Goal: Check status: Check status

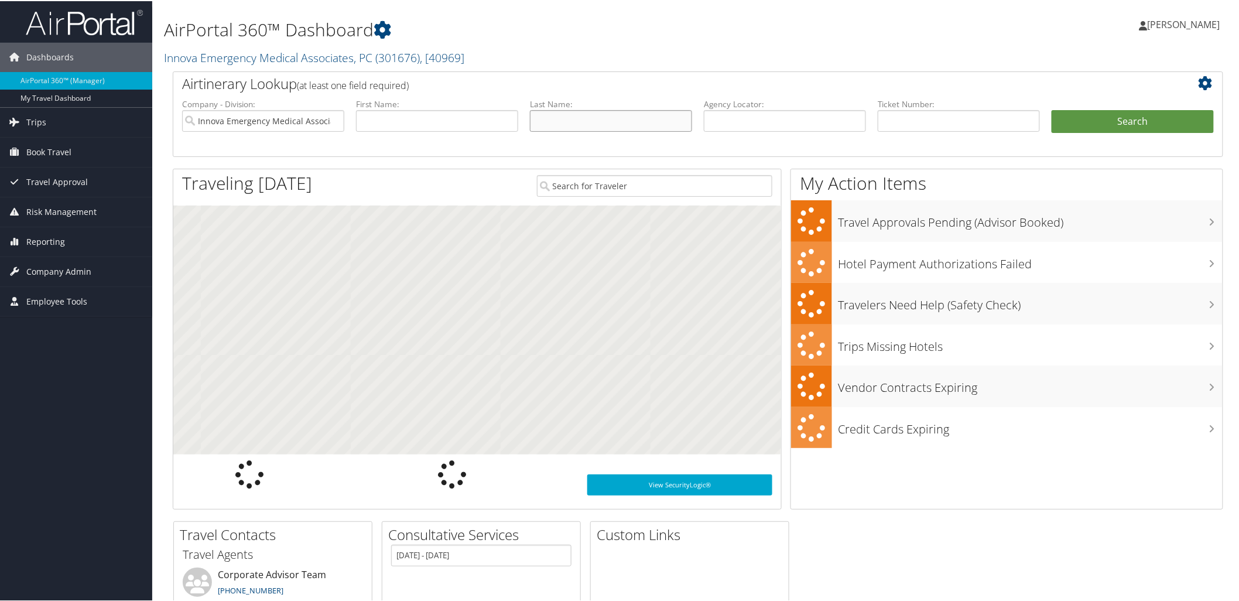
click at [583, 114] on input "text" at bounding box center [611, 120] width 162 height 22
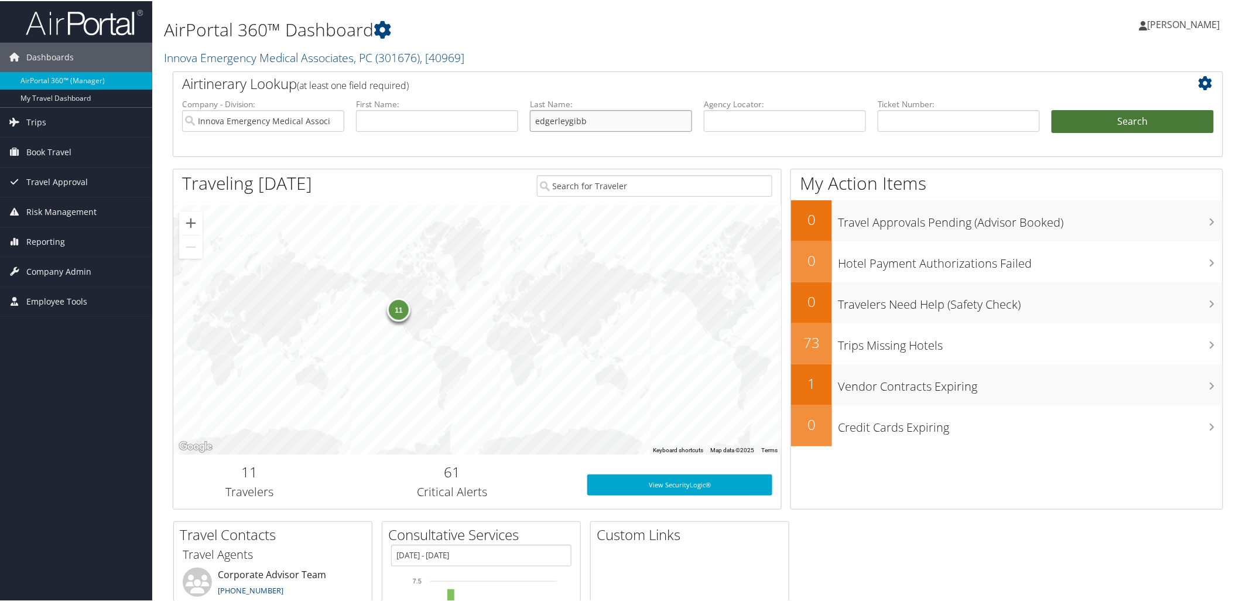
type input "edgerleygibb"
click at [1136, 116] on button "Search" at bounding box center [1133, 120] width 162 height 23
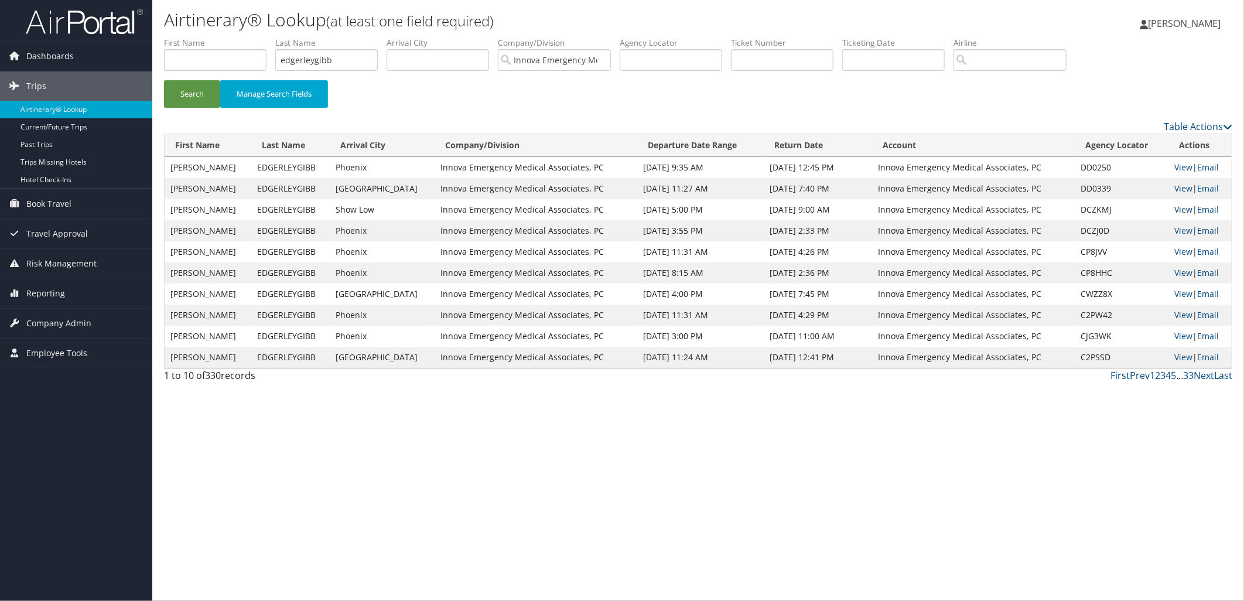
click at [1178, 206] on link "View" at bounding box center [1184, 209] width 18 height 11
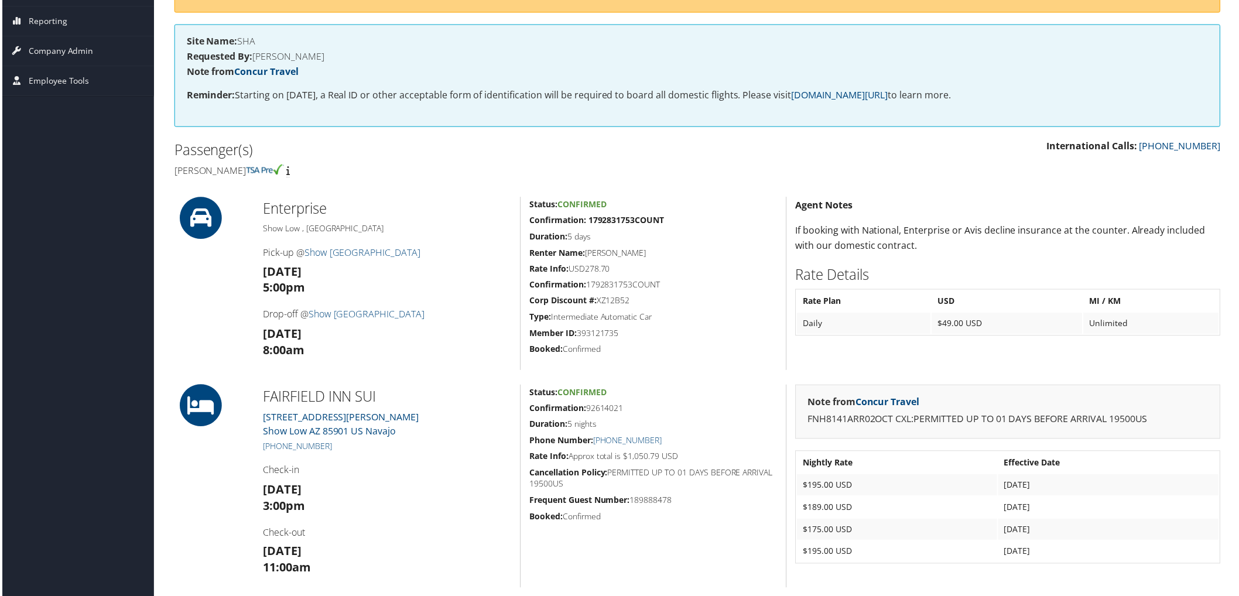
scroll to position [195, 0]
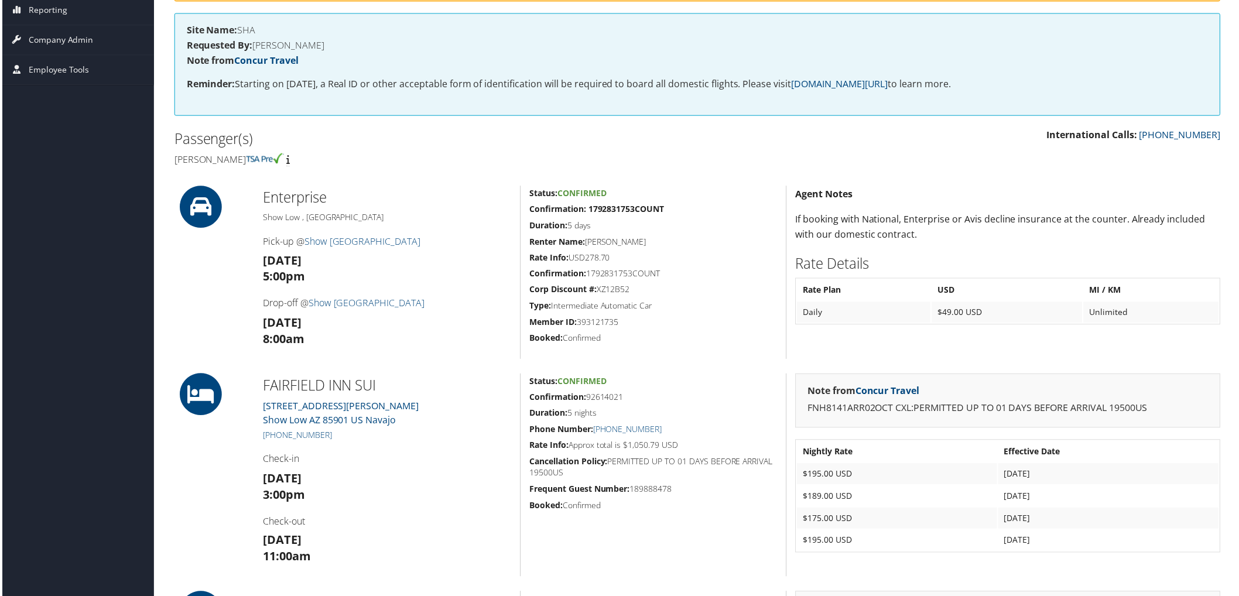
click at [861, 48] on h4 "Requested By: [PERSON_NAME]" at bounding box center [698, 45] width 1026 height 9
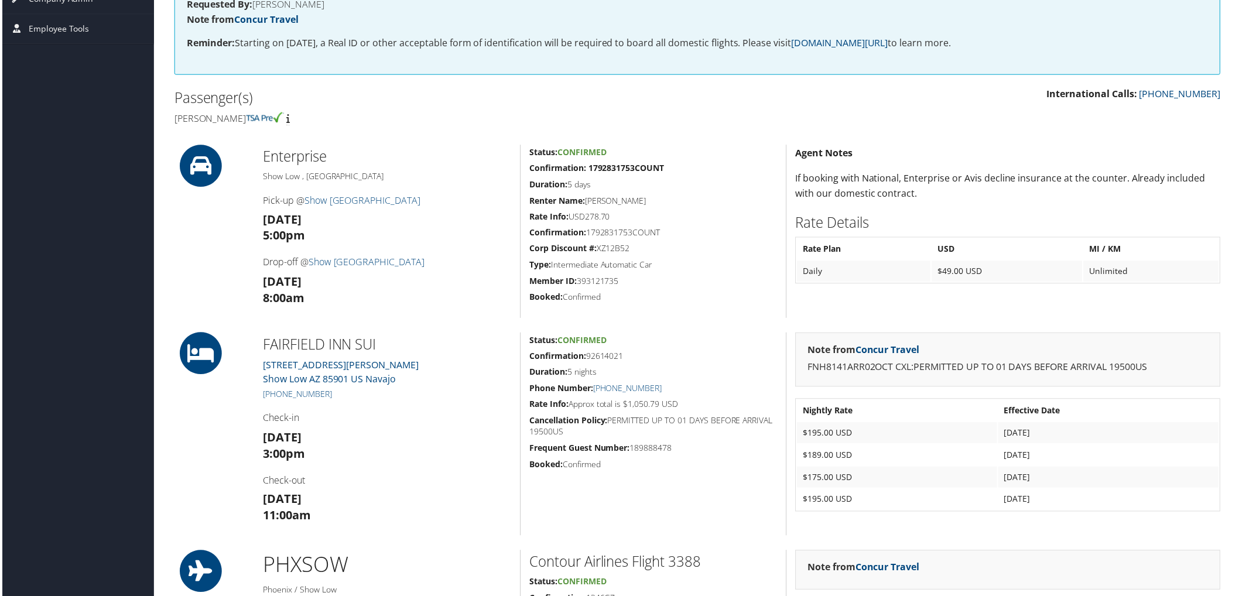
scroll to position [260, 0]
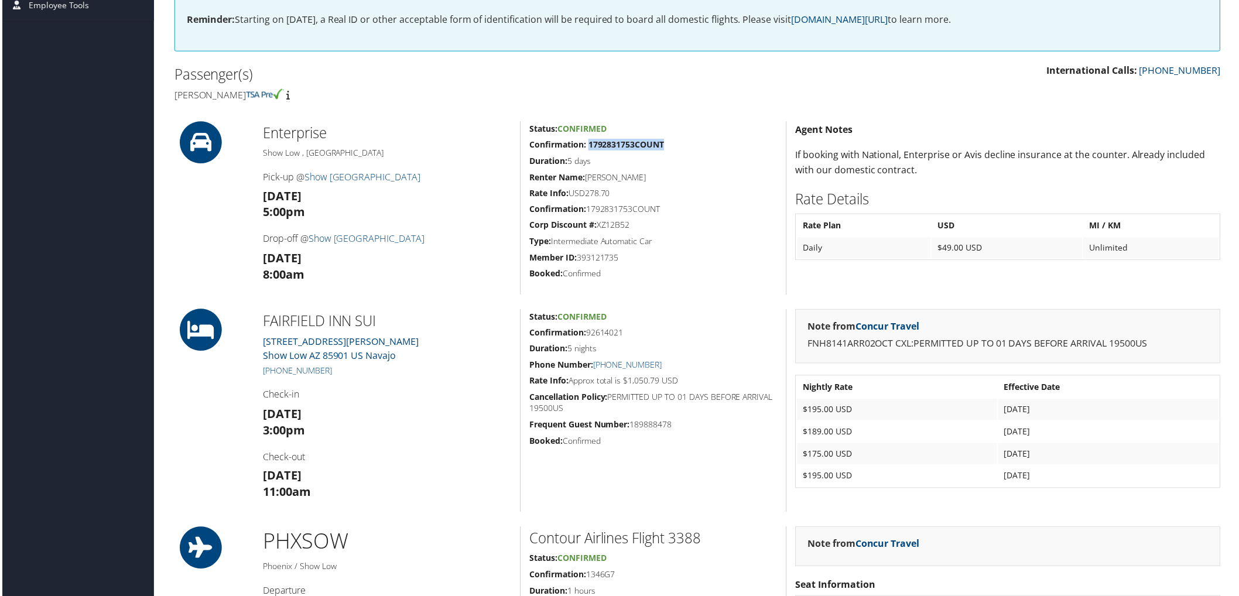
drag, startPoint x: 670, startPoint y: 143, endPoint x: 588, endPoint y: 148, distance: 82.1
click at [588, 148] on h5 "Confirmation: 1792831753COUNT" at bounding box center [653, 145] width 249 height 12
click at [678, 148] on h5 "Confirmation: 1792831753COUNT" at bounding box center [653, 145] width 249 height 12
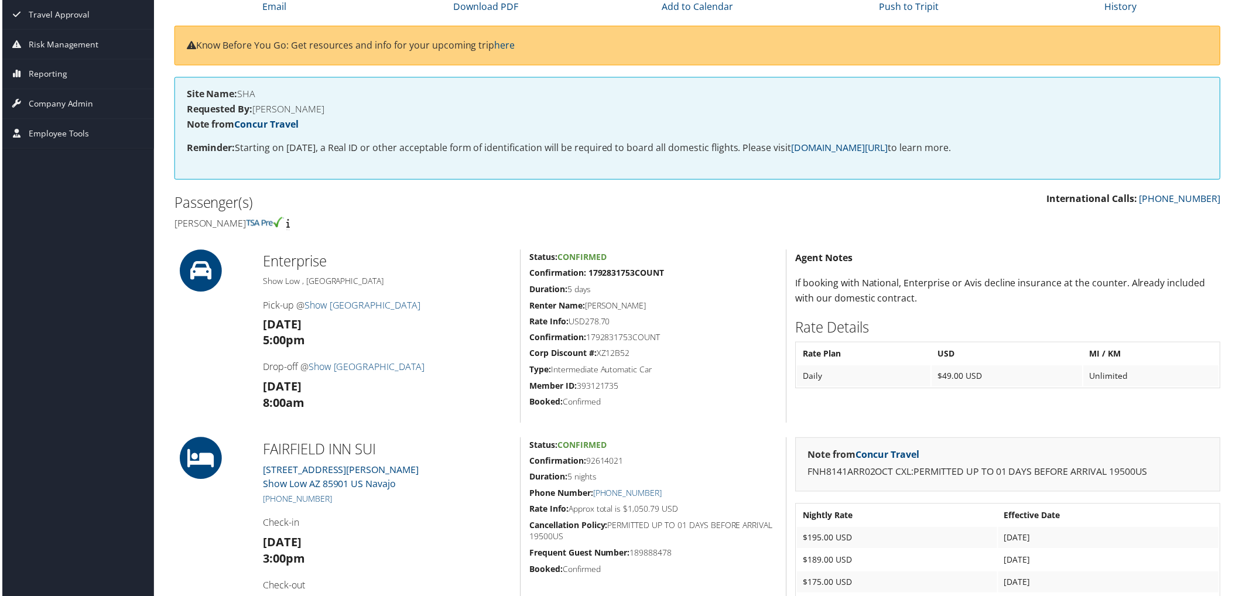
scroll to position [130, 0]
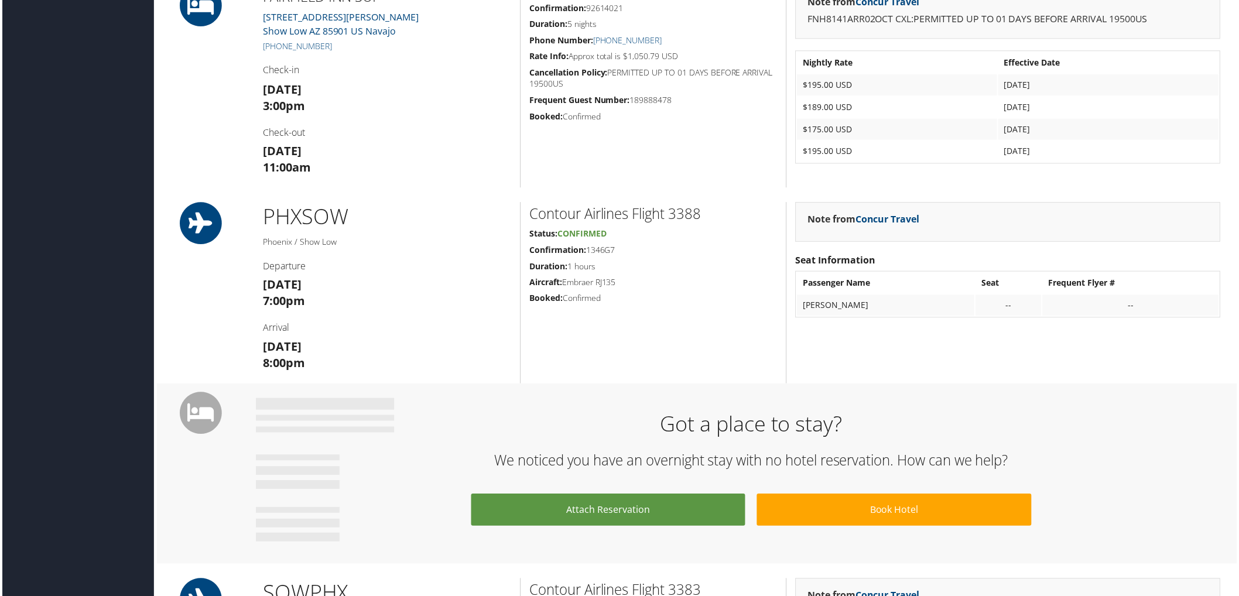
click at [446, 343] on h3 "Thu 02 Oct 8:00pm" at bounding box center [386, 356] width 249 height 33
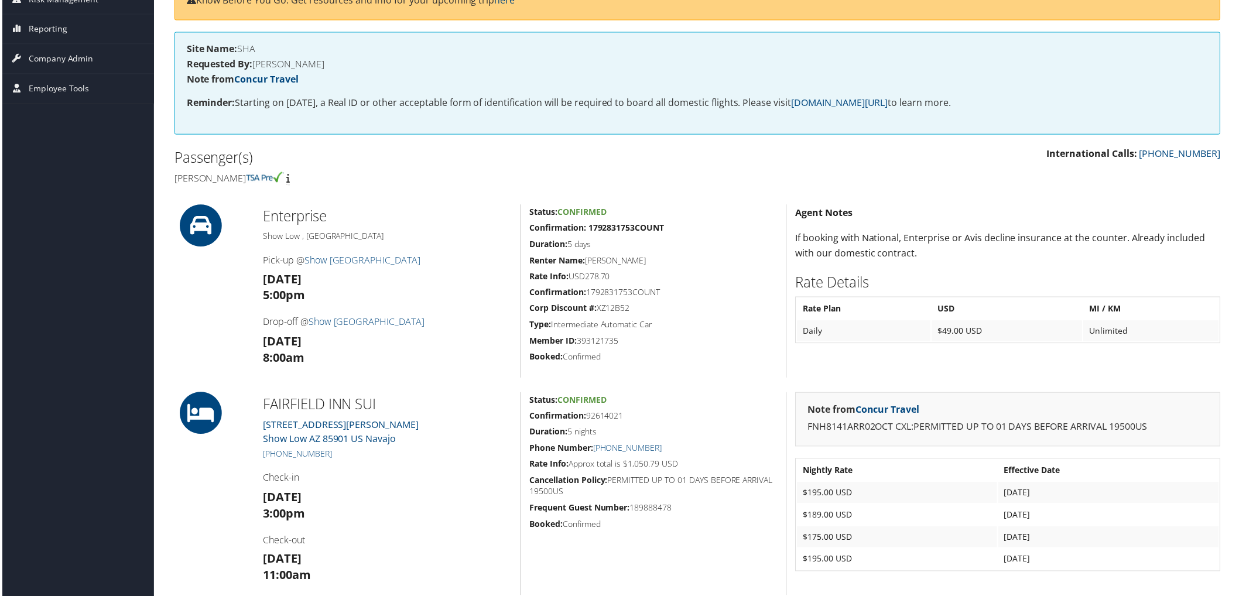
scroll to position [65, 0]
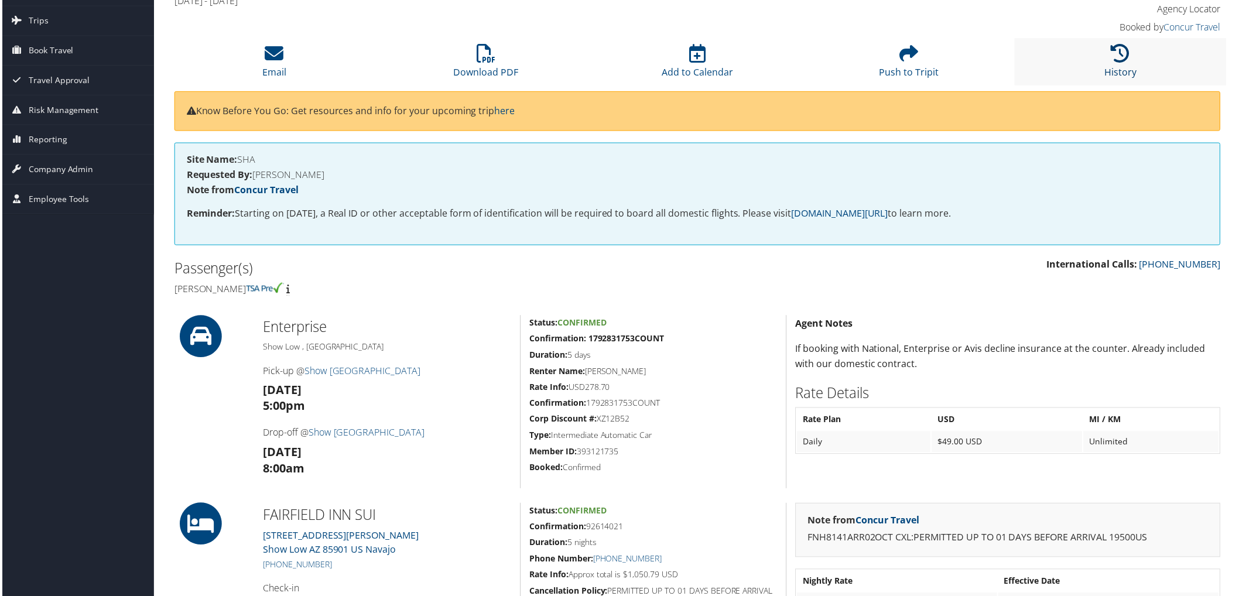
click at [1123, 69] on link "History" at bounding box center [1123, 65] width 32 height 28
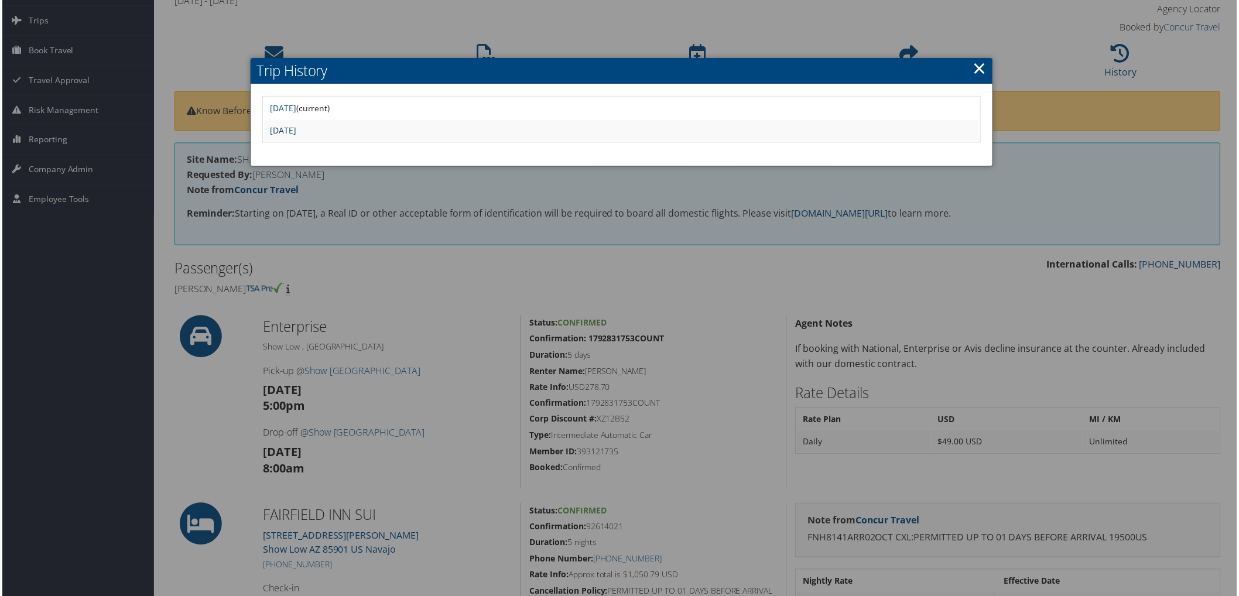
click at [295, 129] on link "Wed Sep 10 11:06:16 MDT 2025" at bounding box center [282, 130] width 26 height 11
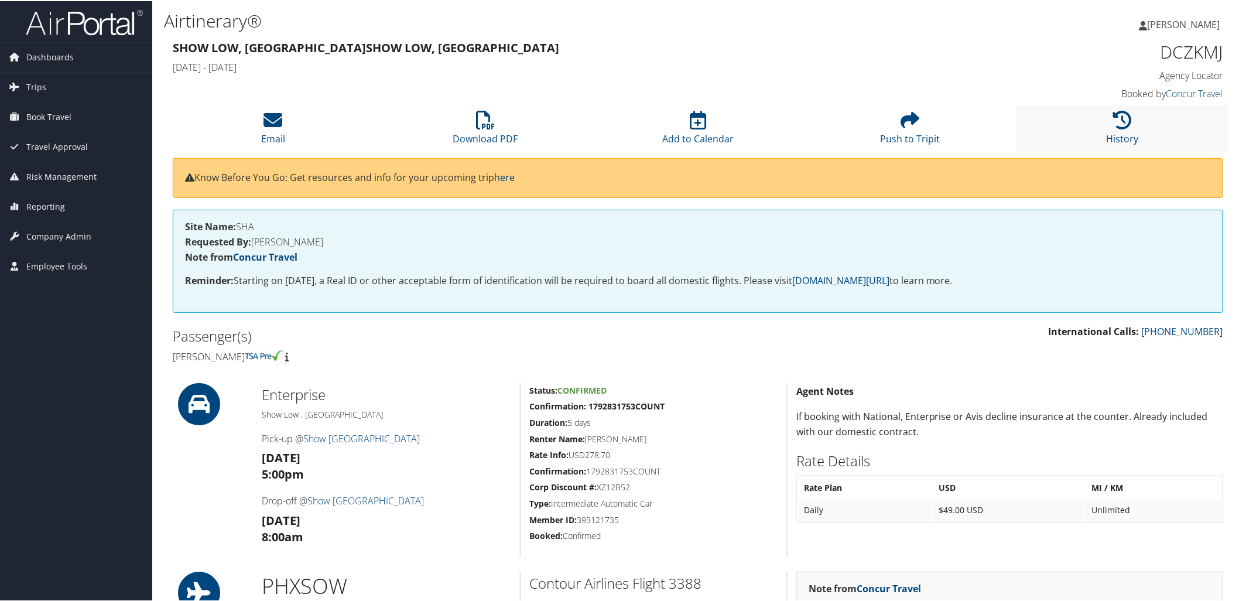
click at [1136, 138] on li "History" at bounding box center [1123, 127] width 213 height 47
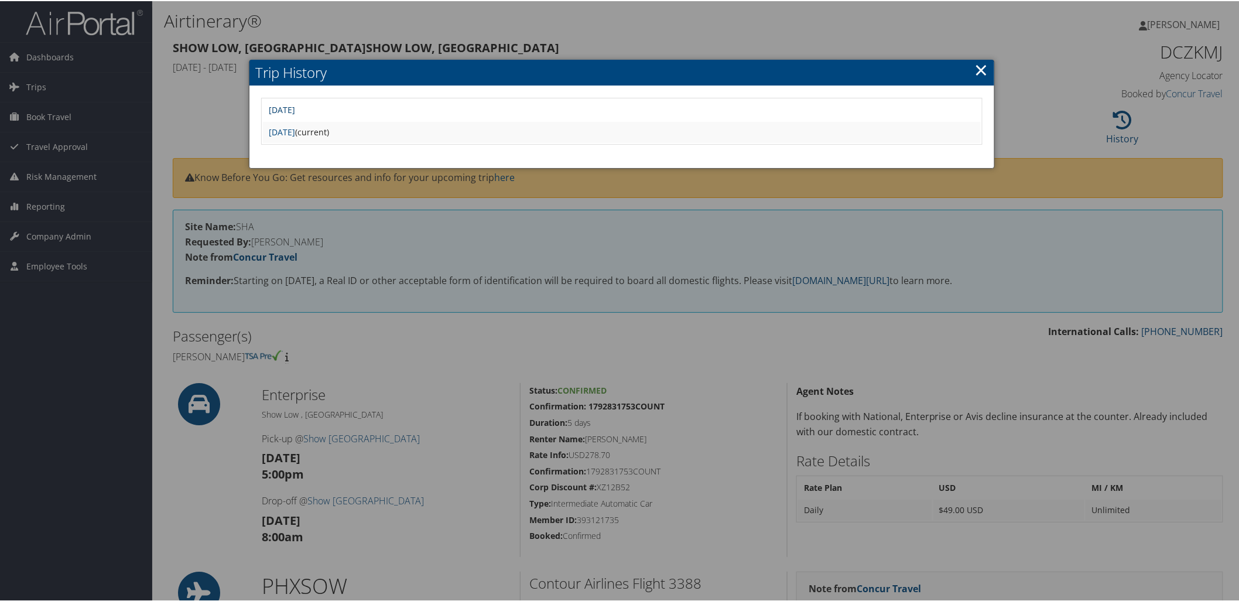
click at [295, 112] on link "Wed Sep 10 11:20:47 MDT 2025" at bounding box center [282, 108] width 26 height 11
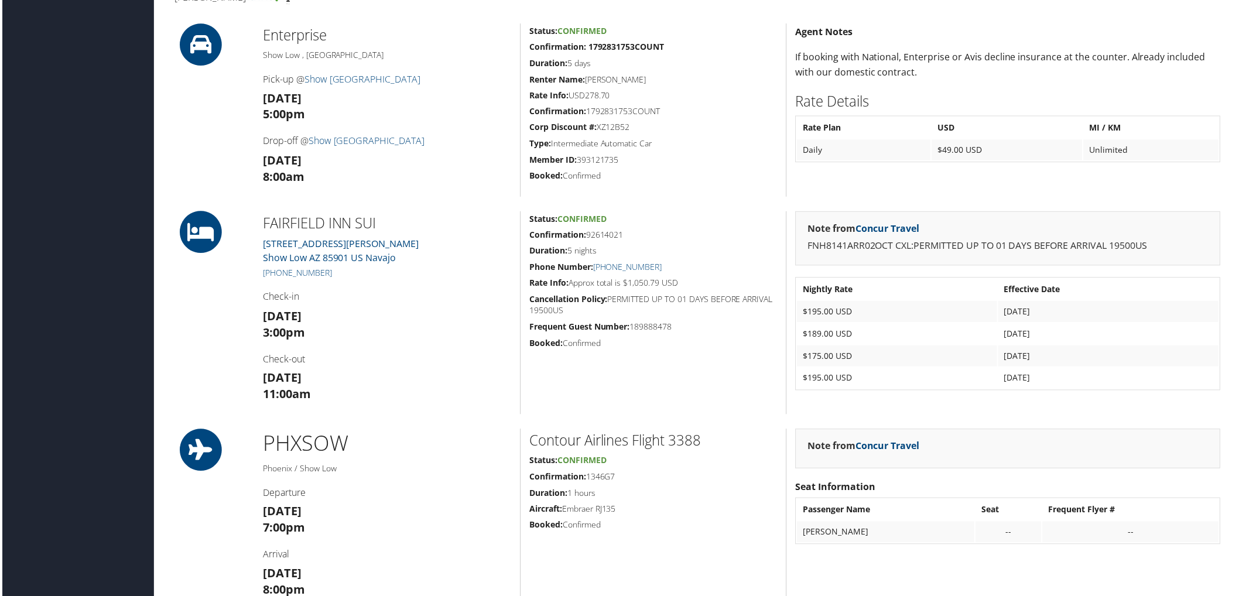
scroll to position [271, 0]
